Goal: Purchase product/service

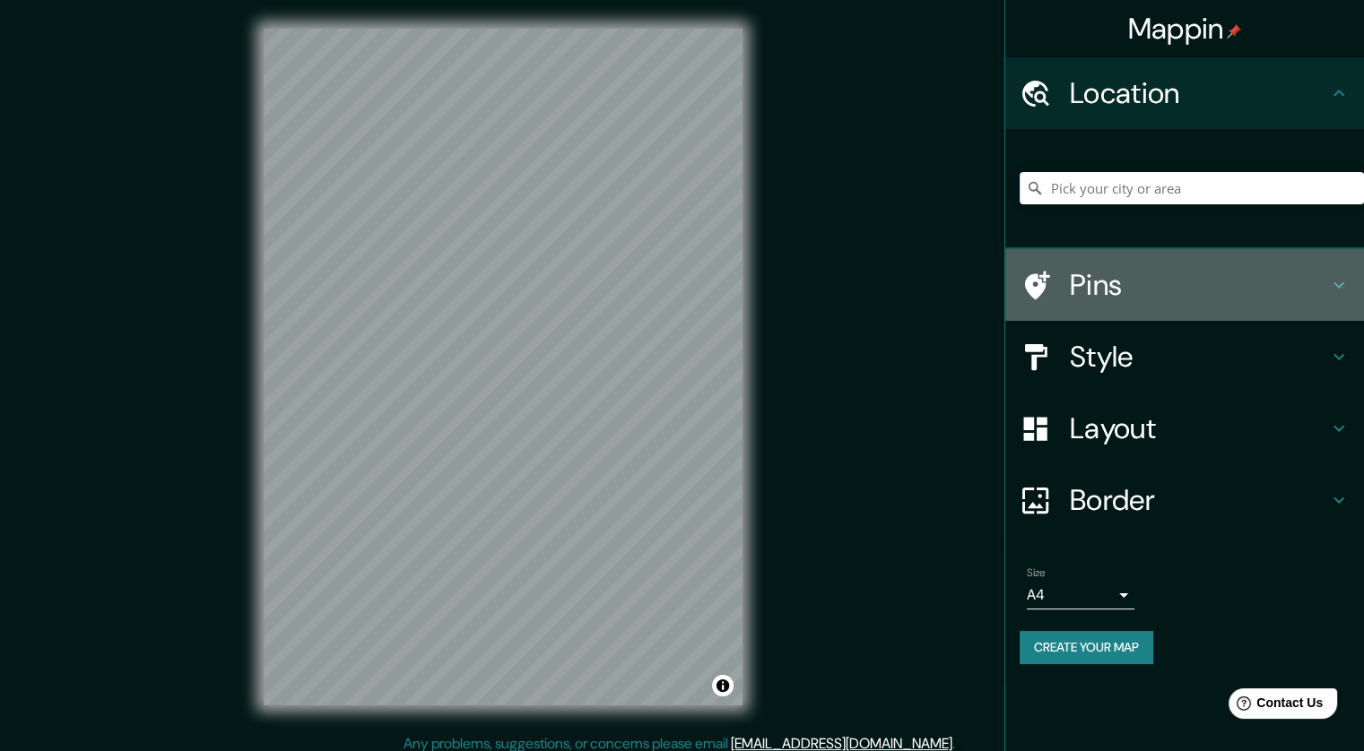
click at [1135, 299] on h4 "Pins" at bounding box center [1199, 285] width 258 height 36
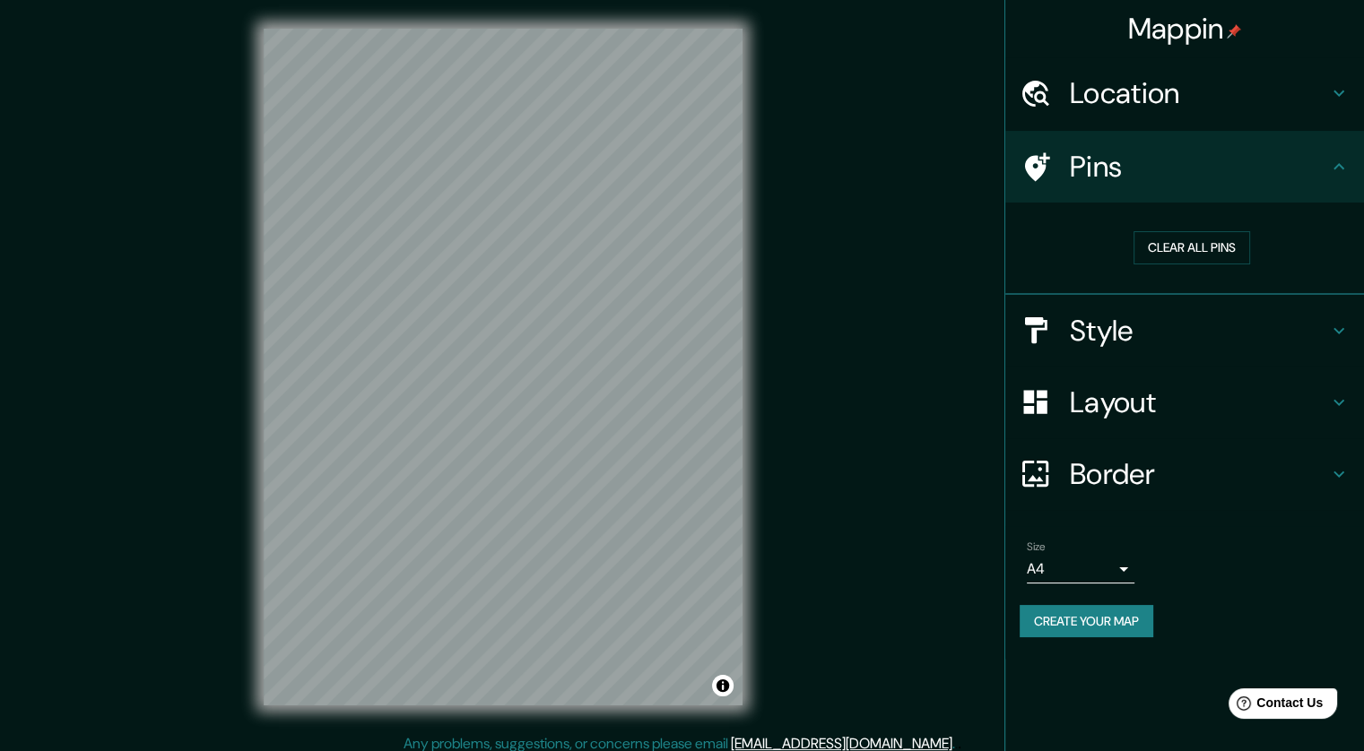
click at [1119, 333] on h4 "Style" at bounding box center [1199, 331] width 258 height 36
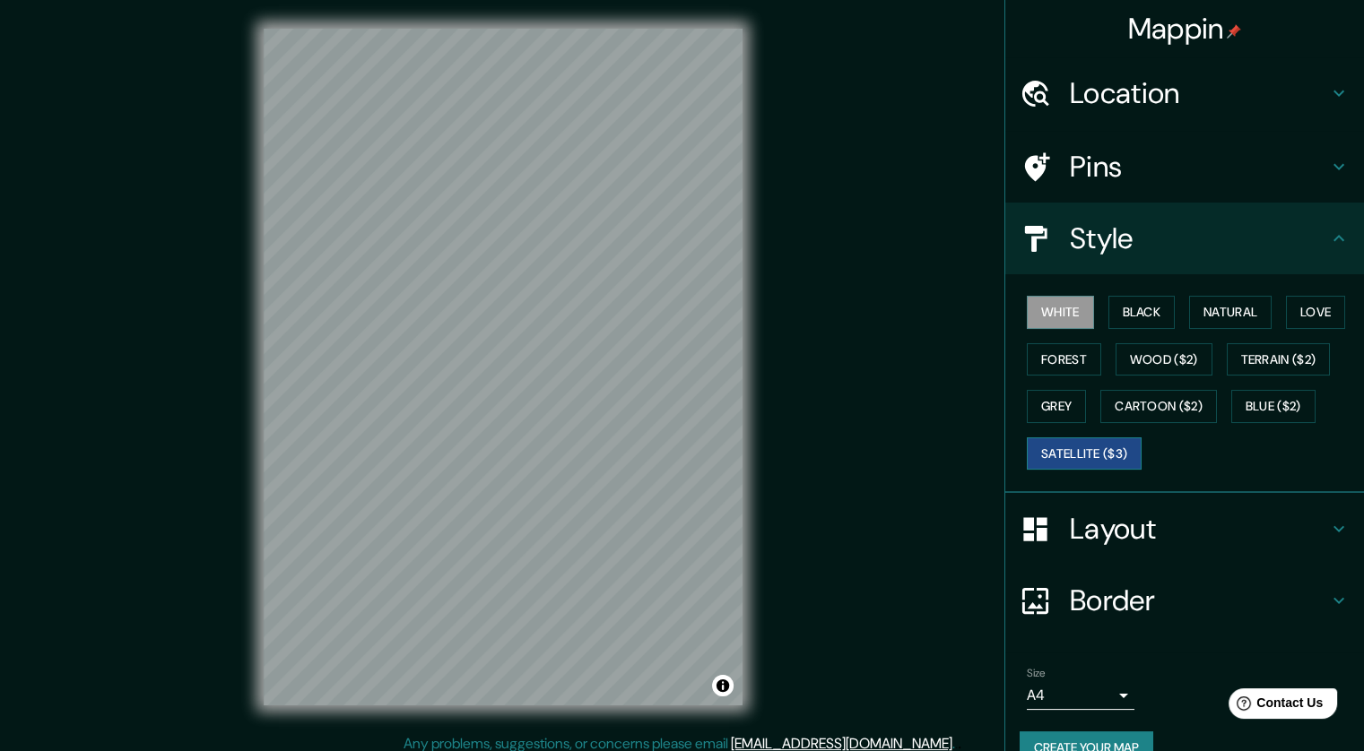
click at [1053, 454] on button "Satellite ($3)" at bounding box center [1084, 454] width 115 height 33
click at [1095, 92] on h4 "Location" at bounding box center [1199, 93] width 258 height 36
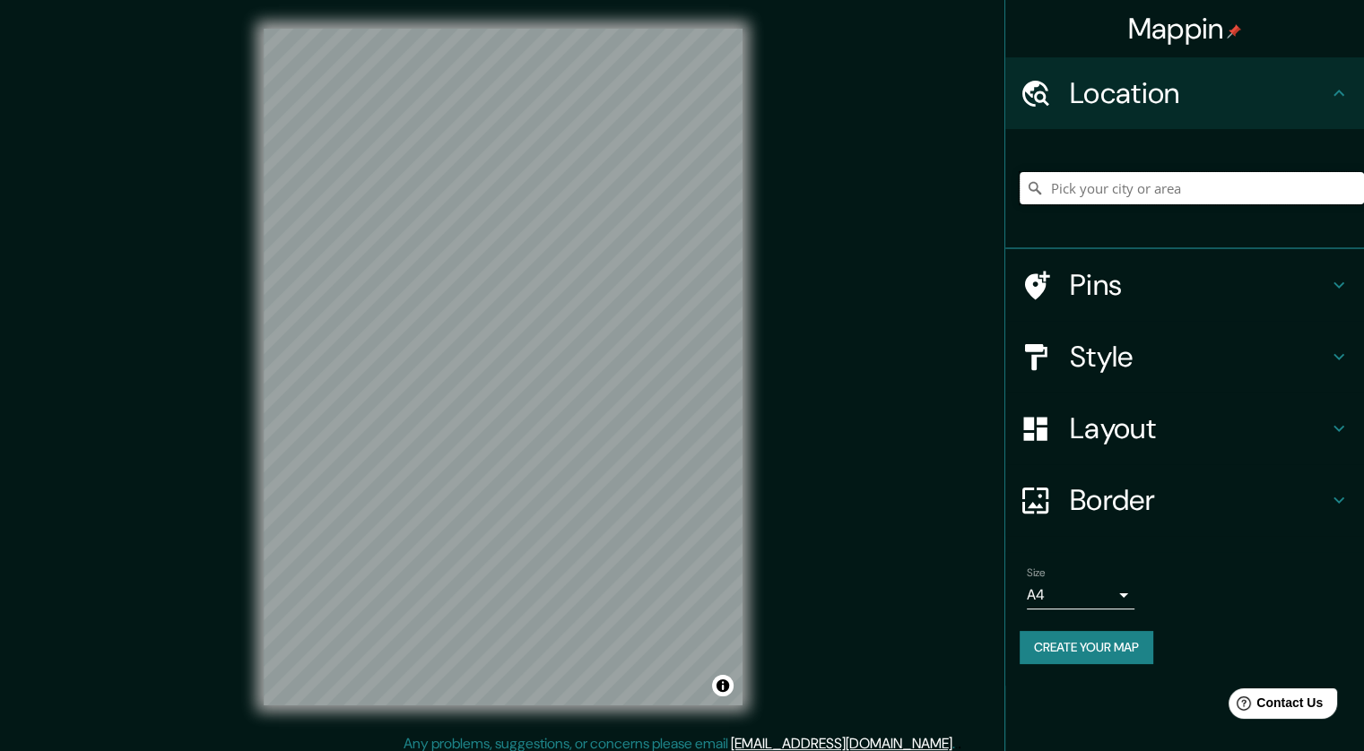
click at [1112, 187] on input "Pick your city or area" at bounding box center [1191, 188] width 344 height 32
paste input "8GJ6+9RJ [GEOGRAPHIC_DATA], [GEOGRAPHIC_DATA]"
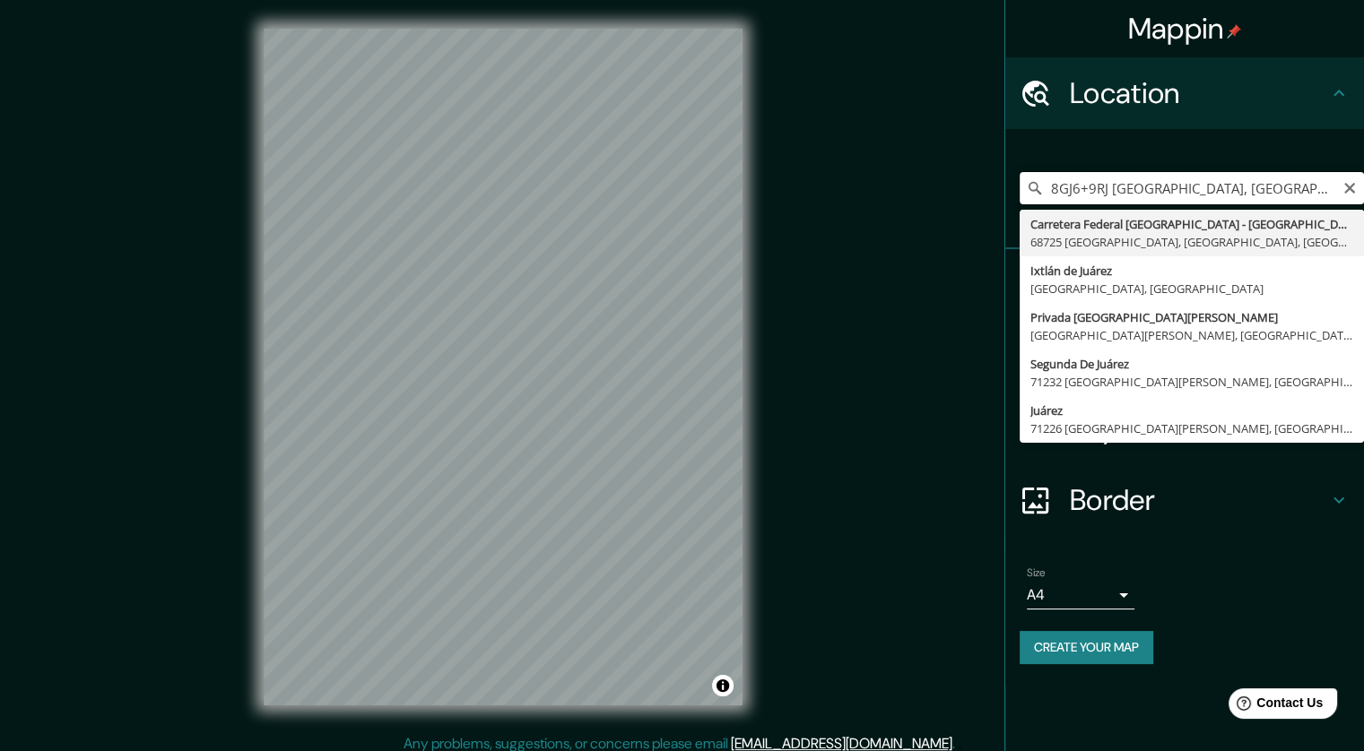
type input "Carretera Federal [GEOGRAPHIC_DATA] - [GEOGRAPHIC_DATA], 68725 [GEOGRAPHIC_DATA…"
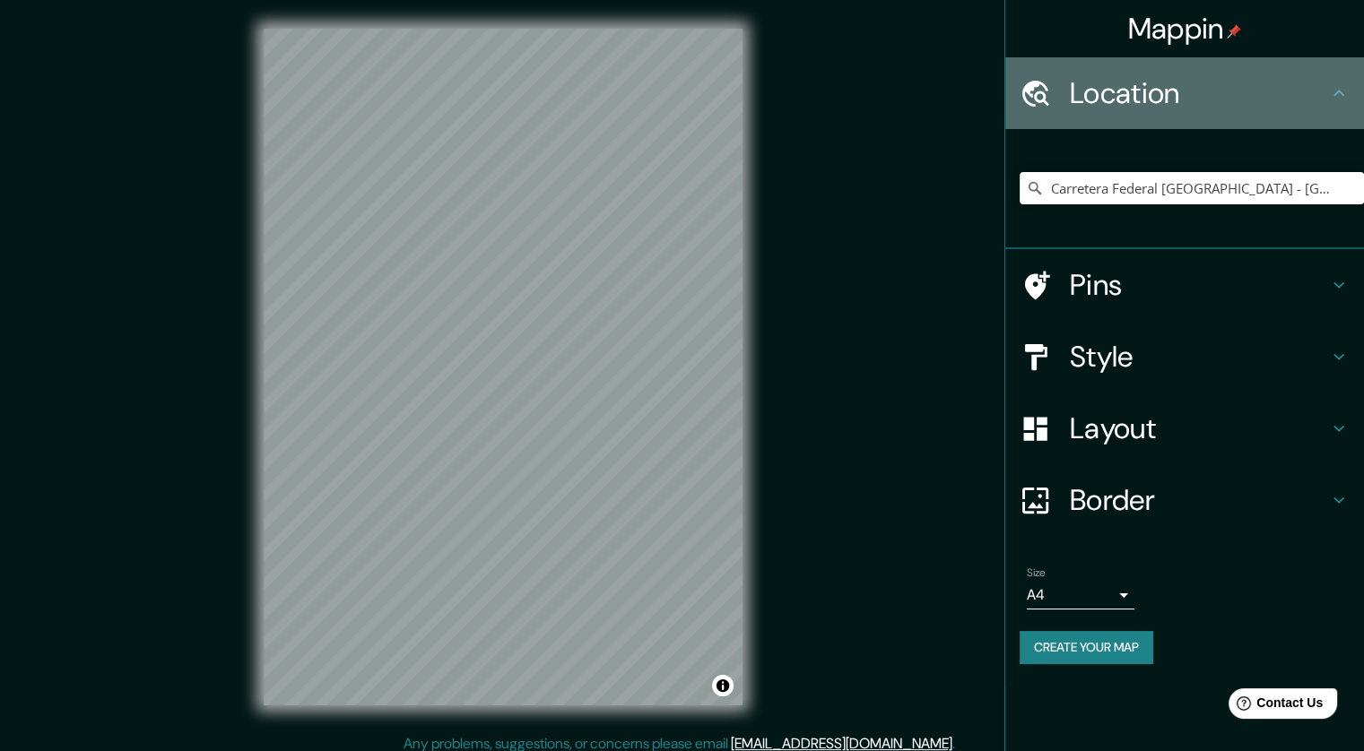
click at [1237, 127] on div "Location" at bounding box center [1184, 93] width 359 height 72
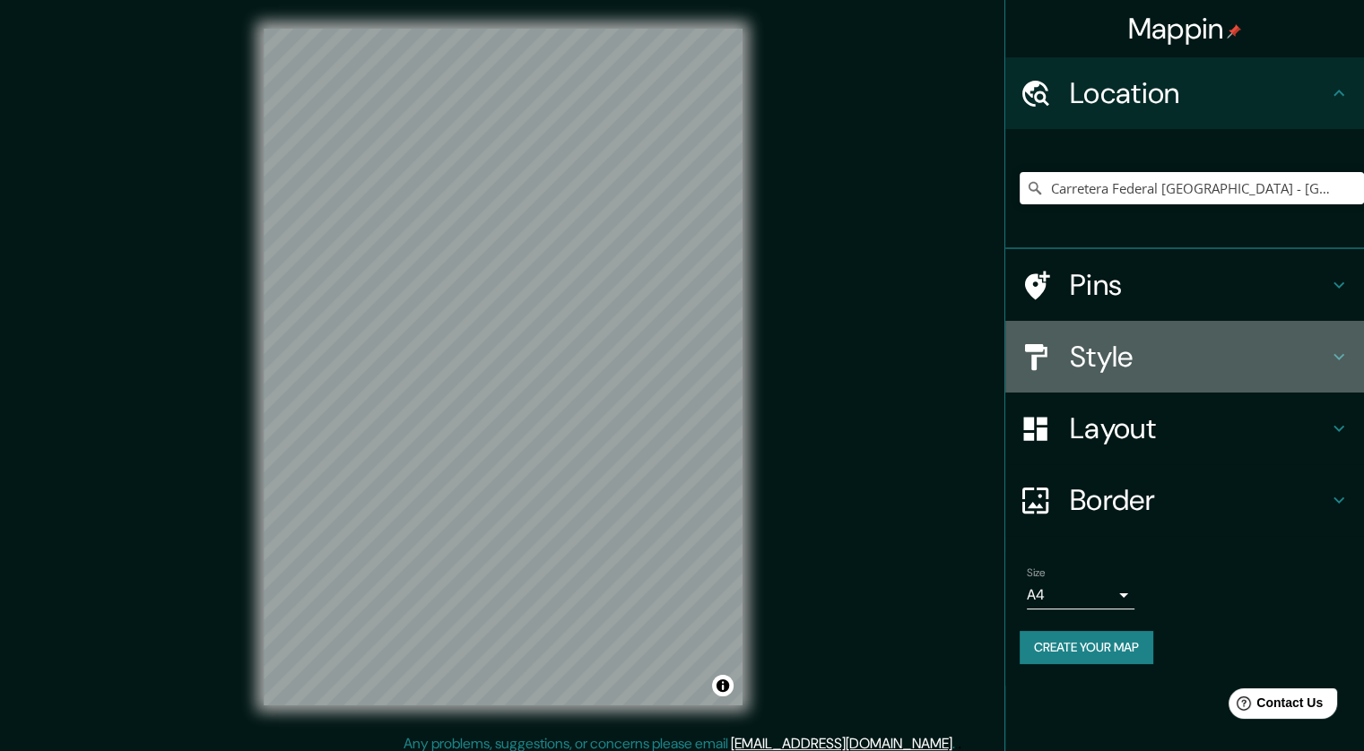
click at [1076, 369] on h4 "Style" at bounding box center [1199, 357] width 258 height 36
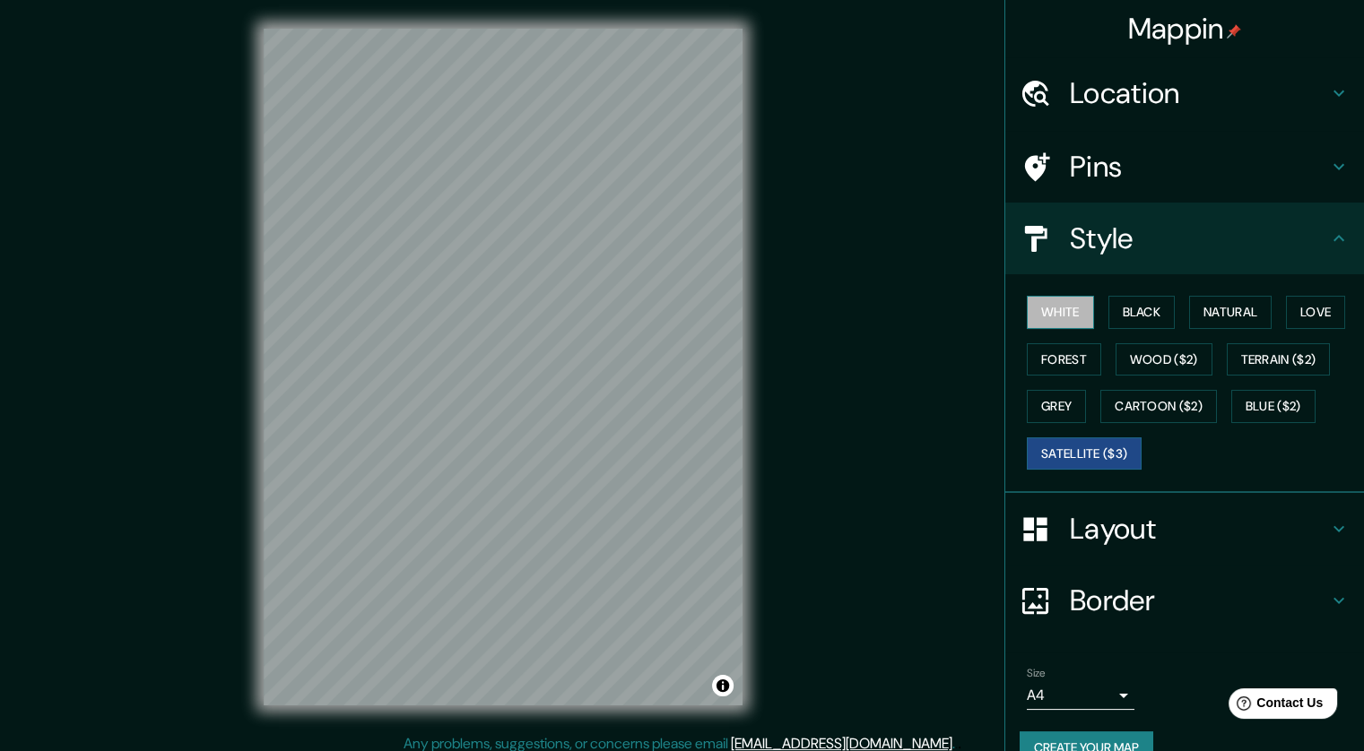
click at [1059, 317] on button "White" at bounding box center [1060, 312] width 67 height 33
click at [1123, 309] on button "Black" at bounding box center [1141, 312] width 67 height 33
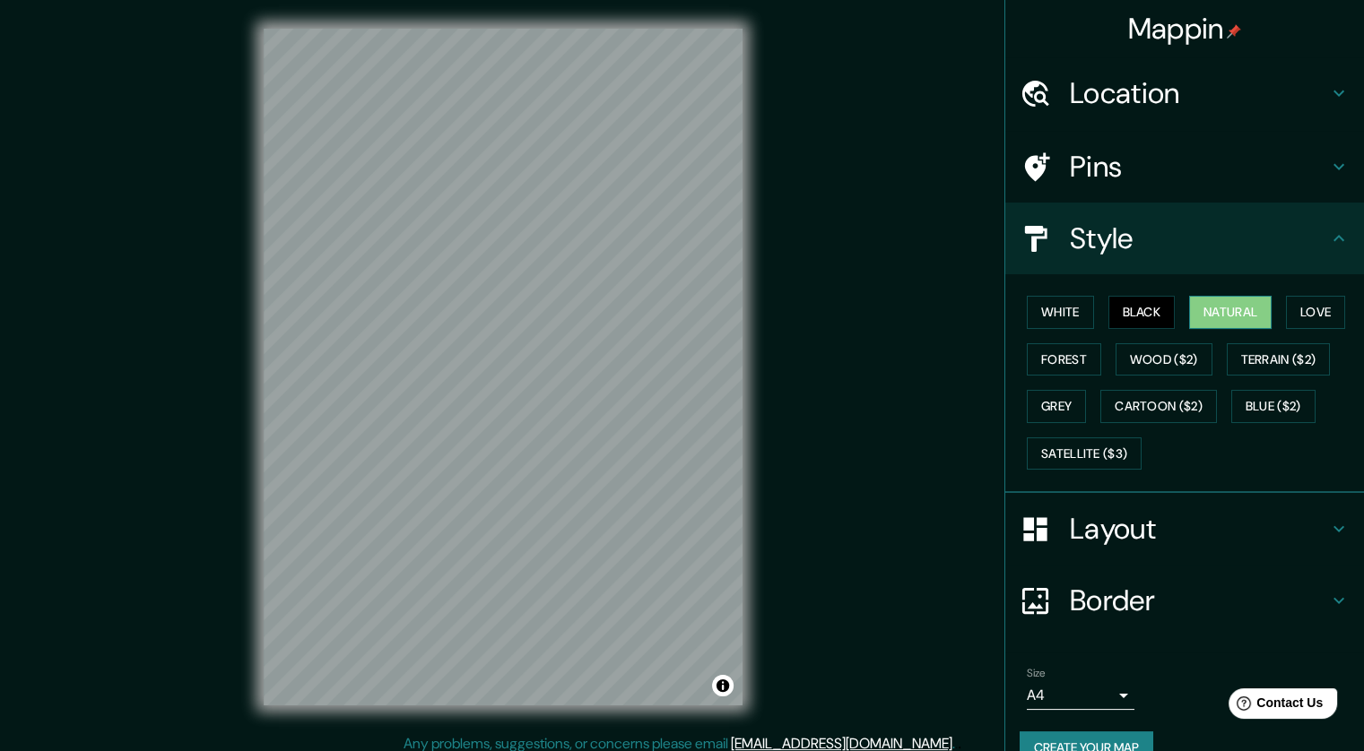
click at [1230, 310] on button "Natural" at bounding box center [1230, 312] width 82 height 33
click at [1268, 308] on div "White Black Natural Love Forest Wood ($2) Terrain ($2) Grey Cartoon ($2) Blue (…" at bounding box center [1191, 383] width 344 height 188
click at [1296, 308] on button "Love" at bounding box center [1315, 312] width 59 height 33
click at [1051, 355] on button "Forest" at bounding box center [1064, 359] width 74 height 33
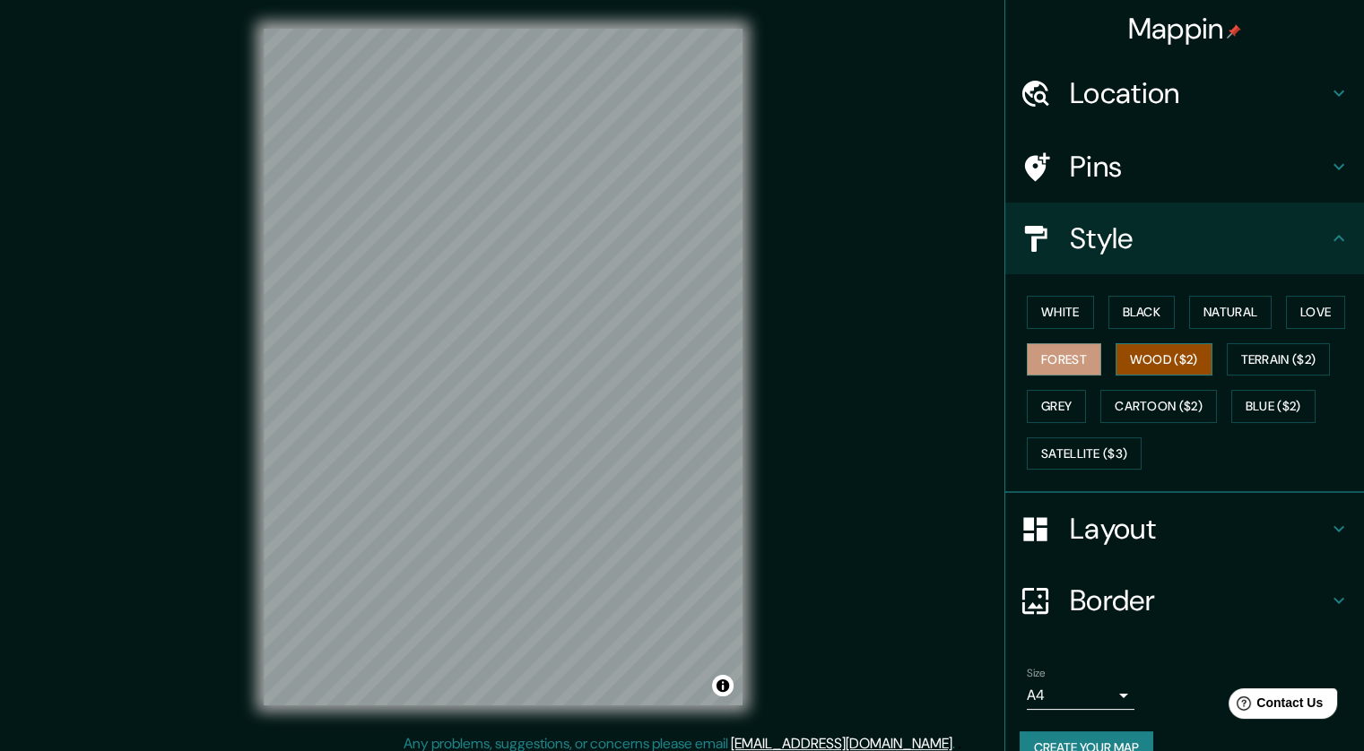
click at [1148, 347] on button "Wood ($2)" at bounding box center [1163, 359] width 97 height 33
click at [1271, 363] on button "Terrain ($2)" at bounding box center [1279, 359] width 104 height 33
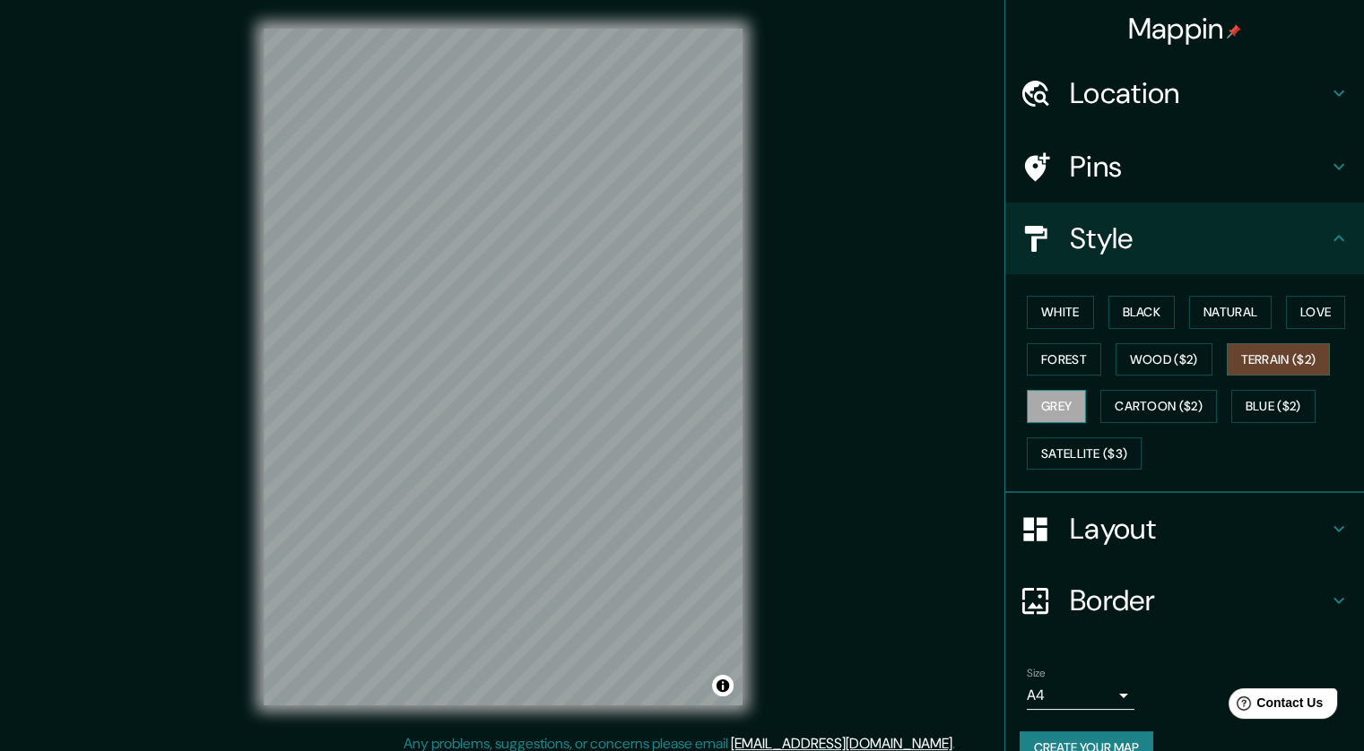
click at [1035, 414] on button "Grey" at bounding box center [1056, 406] width 59 height 33
click at [1133, 381] on div "White Black Natural Love Forest Wood ($2) Terrain ($2) Grey Cartoon ($2) Blue (…" at bounding box center [1191, 383] width 344 height 188
click at [1166, 394] on button "Cartoon ($2)" at bounding box center [1158, 406] width 117 height 33
